Goal: Information Seeking & Learning: Compare options

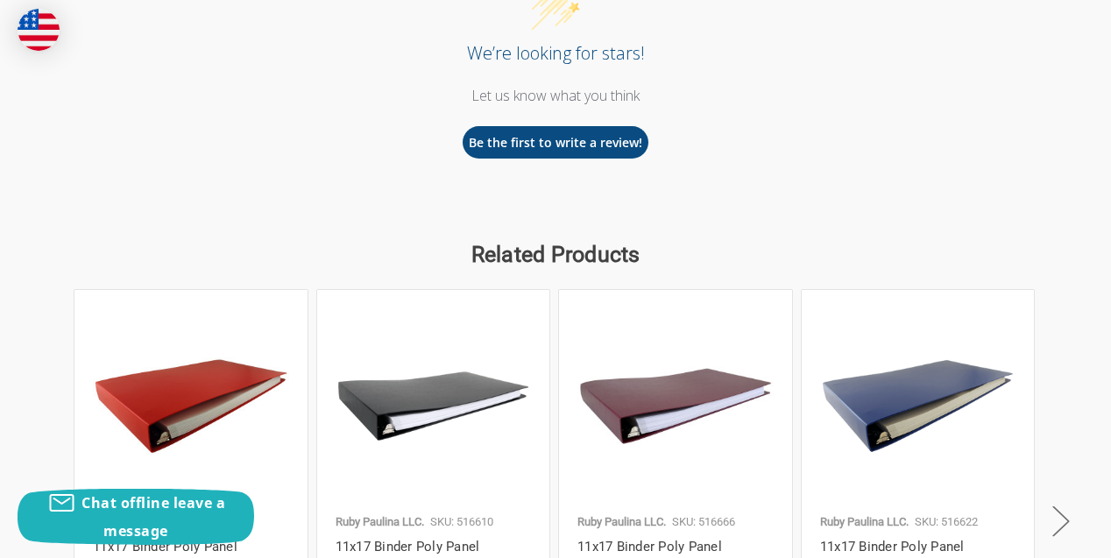
scroll to position [2232, 0]
